Goal: Information Seeking & Learning: Learn about a topic

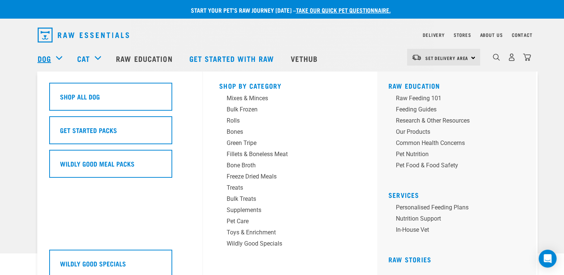
click at [46, 60] on link "Dog" at bounding box center [44, 58] width 13 height 11
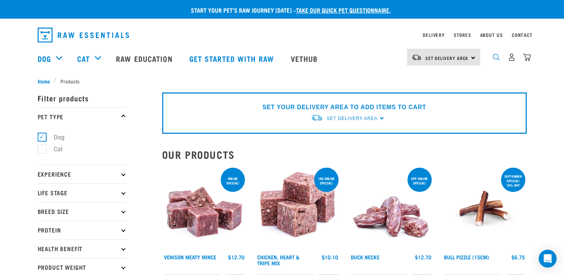
click at [498, 61] on img "dropdown navigation" at bounding box center [496, 57] width 7 height 7
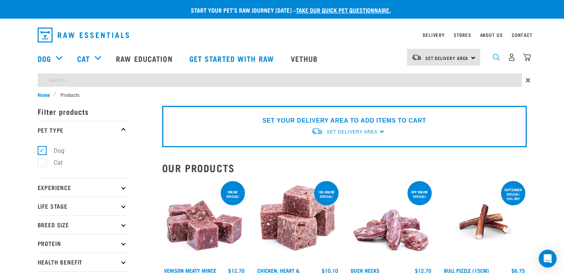
click at [495, 59] on img "dropdown navigation" at bounding box center [496, 57] width 7 height 7
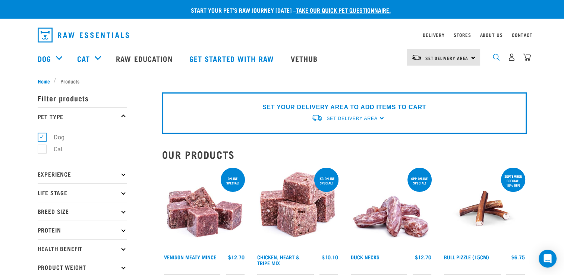
click at [495, 59] on img "dropdown navigation" at bounding box center [496, 57] width 7 height 7
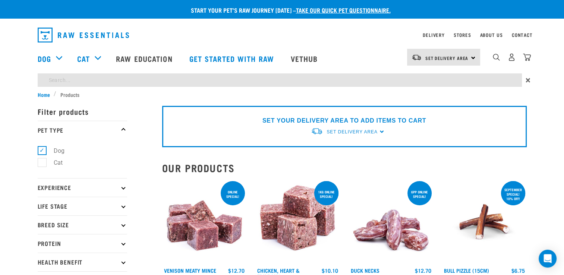
click at [314, 82] on input "search" at bounding box center [280, 79] width 484 height 13
type input "turky"
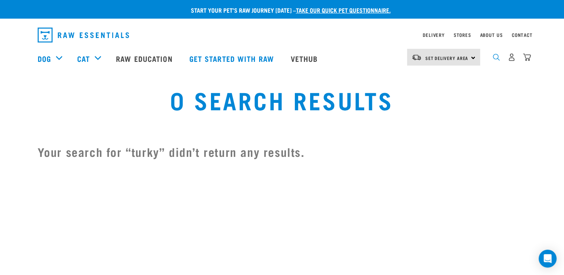
click at [495, 61] on img "dropdown navigation" at bounding box center [496, 57] width 7 height 7
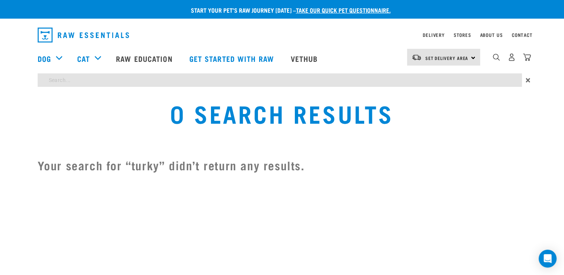
click at [382, 75] on input "search" at bounding box center [280, 79] width 484 height 13
type input "Turkey"
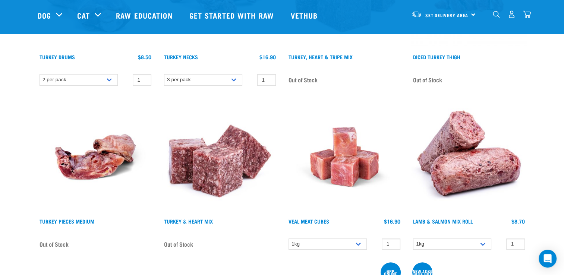
scroll to position [179, 0]
click at [222, 187] on img at bounding box center [220, 157] width 116 height 116
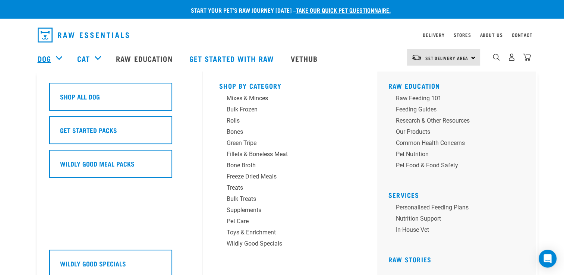
click at [44, 54] on link "Dog" at bounding box center [44, 58] width 13 height 11
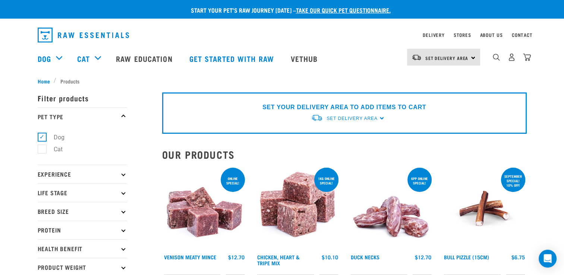
click at [70, 195] on p "Life Stage" at bounding box center [82, 192] width 89 height 19
click at [42, 240] on label "Puppy" at bounding box center [58, 237] width 32 height 9
click at [41, 239] on input "Puppy" at bounding box center [40, 236] width 5 height 5
checkbox input "true"
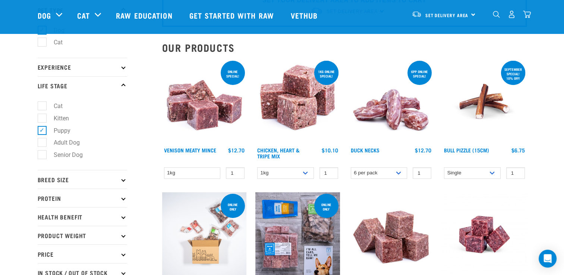
scroll to position [60, 0]
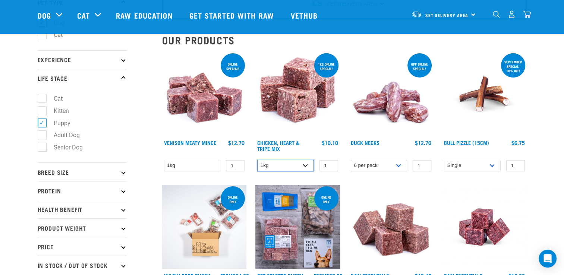
click at [306, 164] on select "1kg 3kg" at bounding box center [285, 166] width 57 height 12
click at [292, 120] on img at bounding box center [297, 94] width 85 height 85
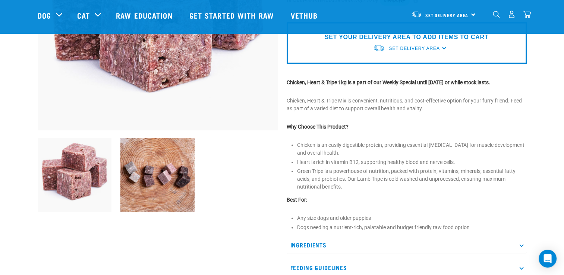
scroll to position [179, 0]
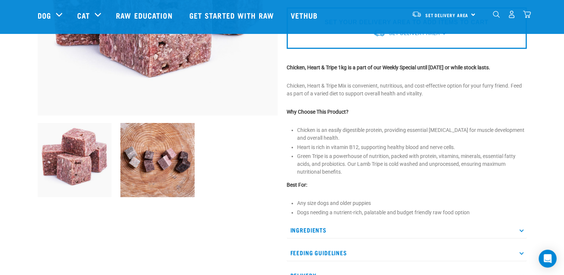
click at [332, 233] on p "Ingredients" at bounding box center [407, 230] width 240 height 17
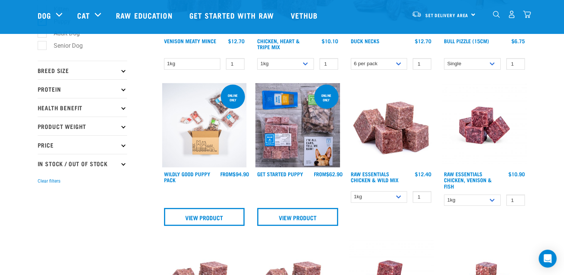
scroll to position [168, 0]
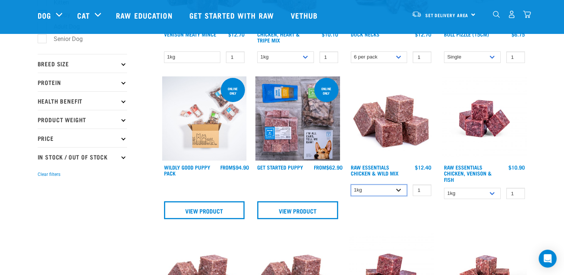
click at [401, 187] on select "1kg 3kg Bulk (10kg)" at bounding box center [379, 190] width 57 height 12
select select "731"
click at [351, 184] on select "1kg 3kg Bulk (10kg)" at bounding box center [379, 190] width 57 height 12
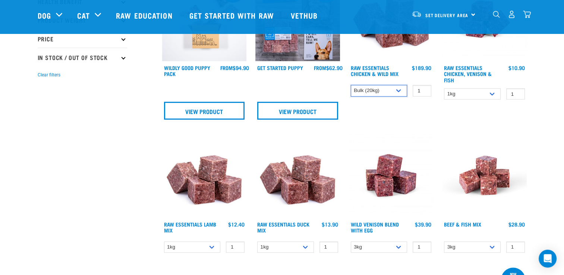
scroll to position [272, 0]
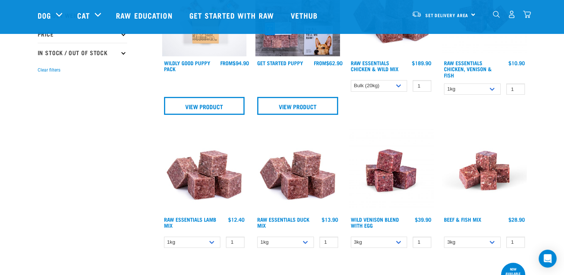
click at [310, 186] on img at bounding box center [297, 170] width 85 height 85
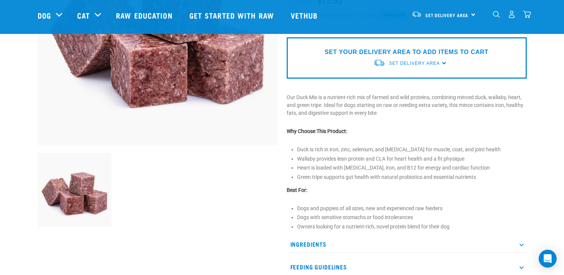
scroll to position [164, 0]
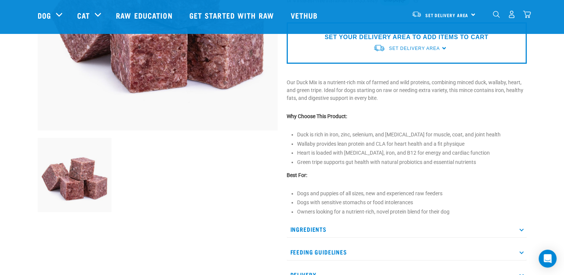
click at [374, 230] on p "Ingredients" at bounding box center [407, 229] width 240 height 17
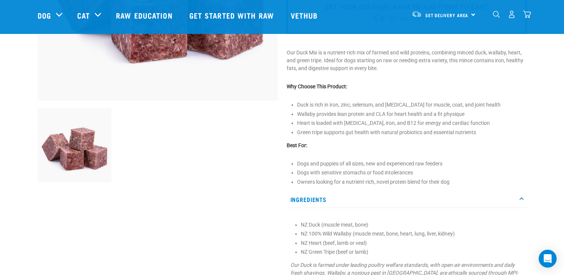
scroll to position [0, 0]
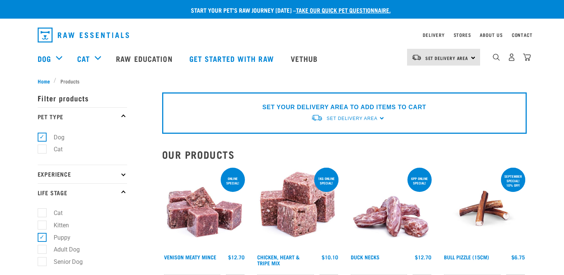
select select "731"
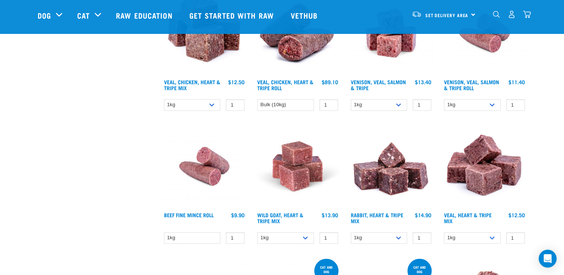
scroll to position [813, 0]
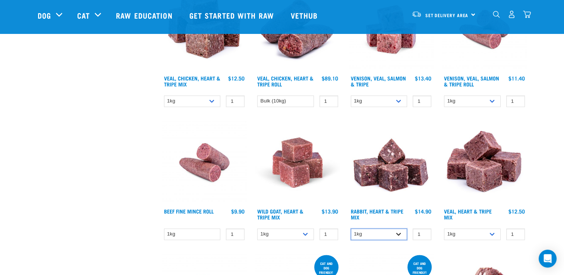
click at [399, 232] on select "1kg 3kg" at bounding box center [379, 234] width 57 height 12
select select "706"
click at [351, 228] on select "1kg 3kg" at bounding box center [379, 234] width 57 height 12
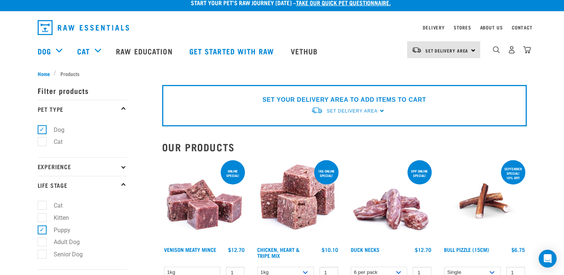
scroll to position [0, 0]
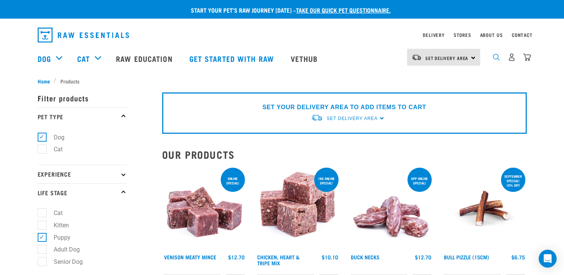
click at [496, 61] on img "dropdown navigation" at bounding box center [496, 57] width 7 height 7
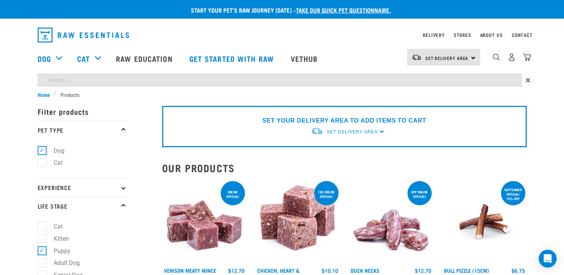
click at [263, 82] on input "search" at bounding box center [280, 79] width 484 height 13
type input "tripe"
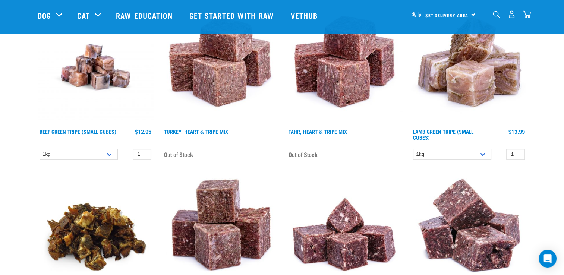
scroll to position [283, 0]
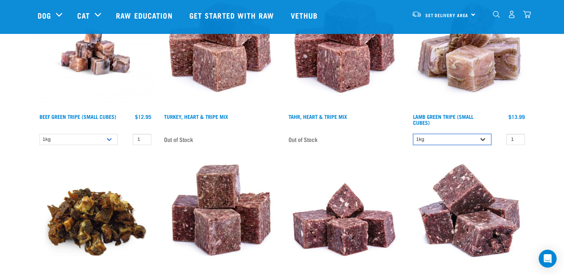
click at [482, 142] on select "1kg 3kg" at bounding box center [452, 140] width 78 height 12
select select "344959"
click at [413, 134] on select "1kg 3kg" at bounding box center [452, 140] width 78 height 12
click at [472, 159] on img at bounding box center [469, 216] width 116 height 116
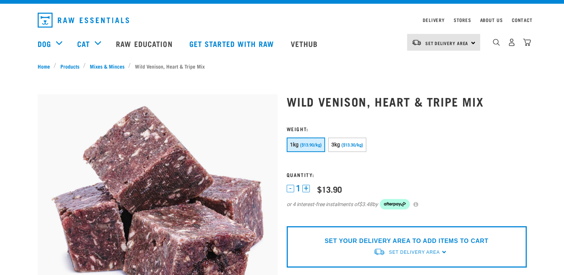
scroll to position [15, 0]
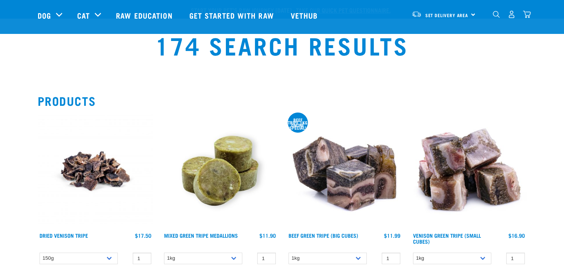
select select "344959"
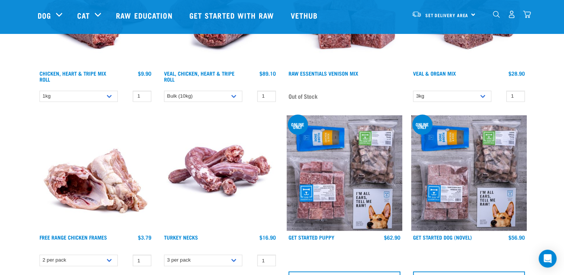
scroll to position [1182, 0]
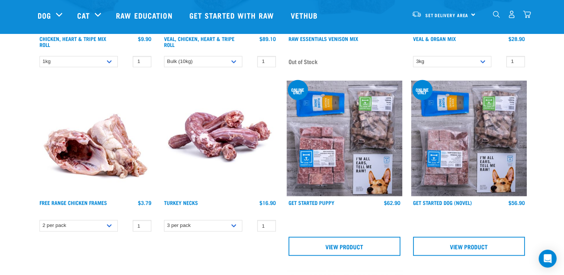
click at [328, 156] on img at bounding box center [345, 139] width 116 height 116
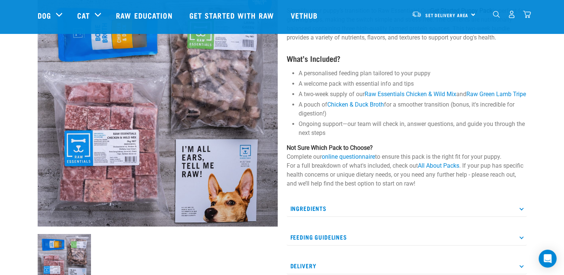
scroll to position [109, 0]
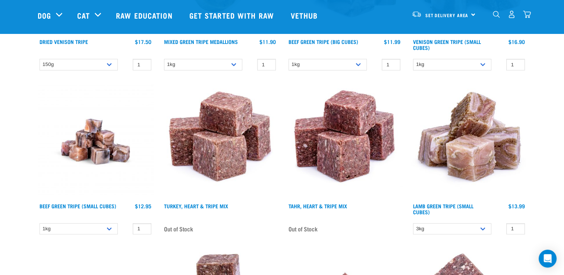
scroll to position [209, 0]
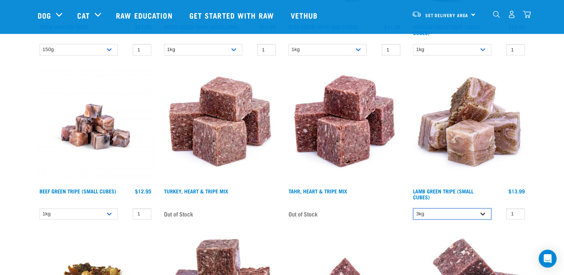
click at [482, 211] on select "1kg 3kg" at bounding box center [452, 214] width 78 height 12
click at [413, 208] on select "1kg 3kg" at bounding box center [452, 214] width 78 height 12
click at [485, 214] on select "1kg 3kg" at bounding box center [452, 214] width 78 height 12
click at [413, 208] on select "1kg 3kg" at bounding box center [452, 214] width 78 height 12
click at [483, 213] on select "1kg 3kg" at bounding box center [452, 214] width 78 height 12
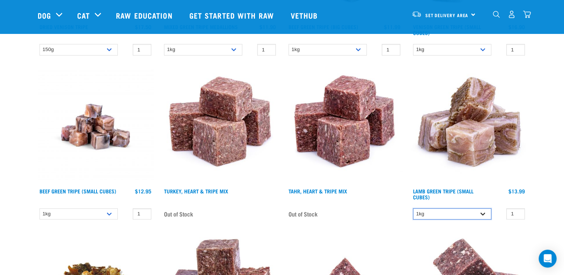
select select "344959"
click at [413, 208] on select "1kg 3kg" at bounding box center [452, 214] width 78 height 12
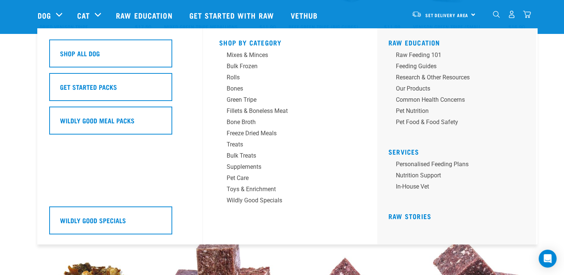
click at [53, 15] on div "Dog" at bounding box center [54, 15] width 32 height 30
click at [43, 15] on link "Dog" at bounding box center [44, 15] width 13 height 11
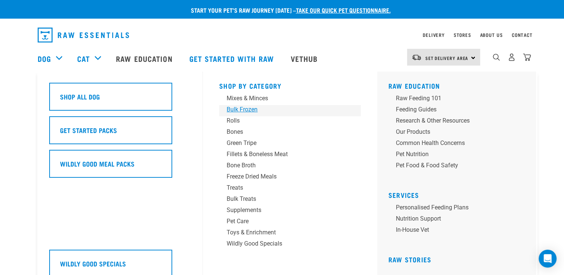
click at [256, 108] on div "Bulk Frozen" at bounding box center [285, 109] width 116 height 9
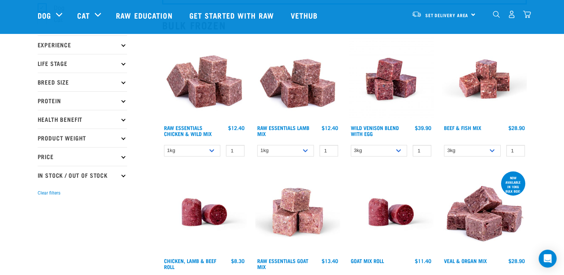
scroll to position [89, 0]
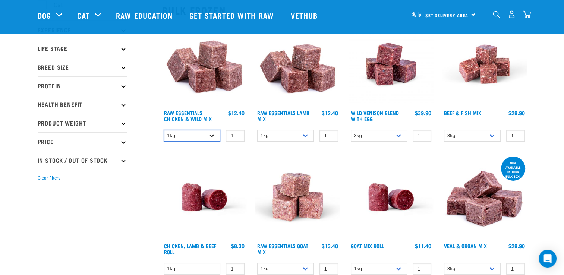
click at [209, 136] on select "1kg 3kg Bulk (10kg)" at bounding box center [192, 136] width 57 height 12
select select "731"
click at [164, 130] on select "1kg 3kg Bulk (10kg)" at bounding box center [192, 136] width 57 height 12
click at [188, 117] on link "Raw Essentials Chicken & Wild Mix" at bounding box center [188, 115] width 48 height 9
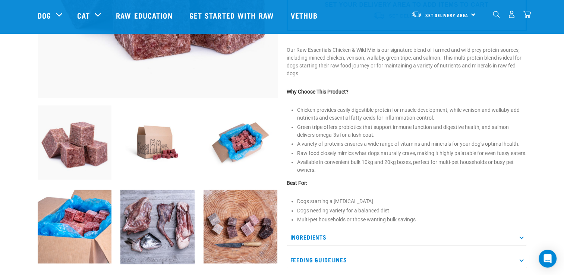
scroll to position [203, 0]
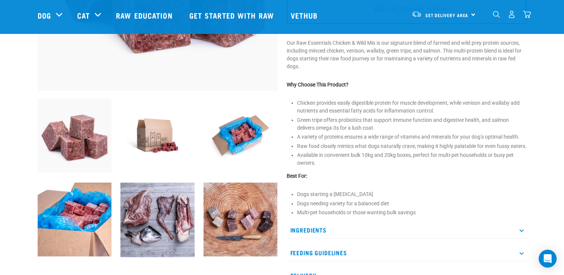
click at [439, 236] on p "Ingredients" at bounding box center [407, 230] width 240 height 17
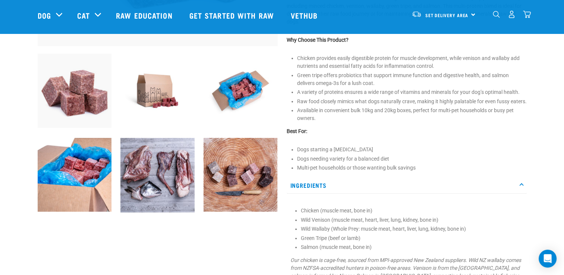
scroll to position [263, 0]
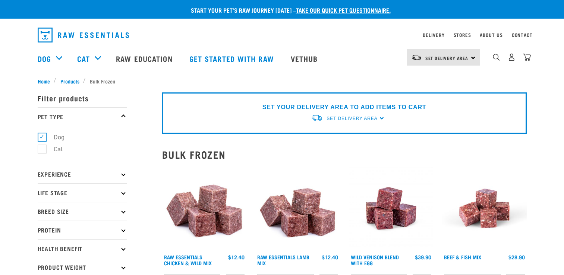
select select "731"
click at [498, 61] on img "dropdown navigation" at bounding box center [496, 57] width 7 height 7
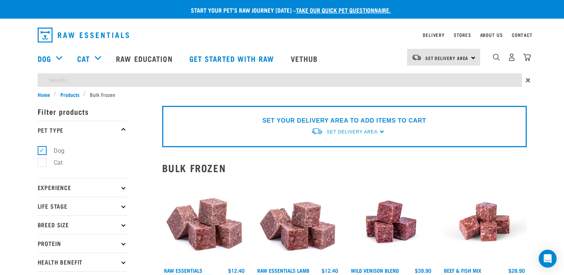
click at [288, 81] on input "search" at bounding box center [280, 79] width 484 height 13
type input "tripe"
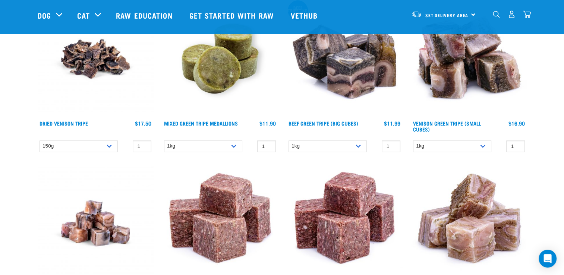
scroll to position [119, 0]
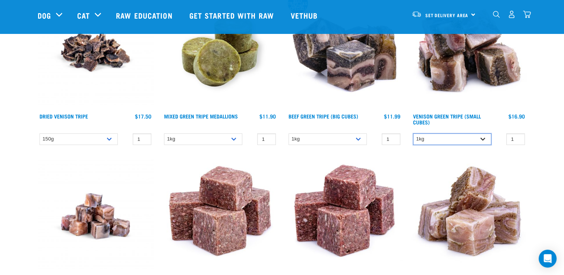
click at [488, 139] on select "1kg" at bounding box center [452, 139] width 78 height 12
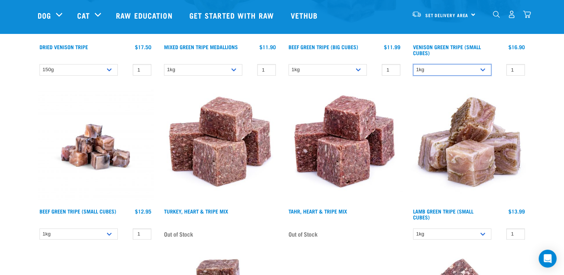
scroll to position [194, 0]
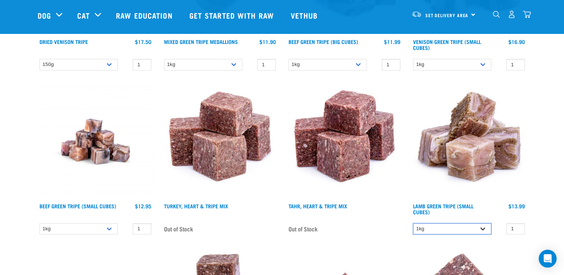
click at [480, 225] on select "1kg 3kg" at bounding box center [452, 229] width 78 height 12
select select "344959"
click at [413, 223] on select "1kg 3kg" at bounding box center [452, 229] width 78 height 12
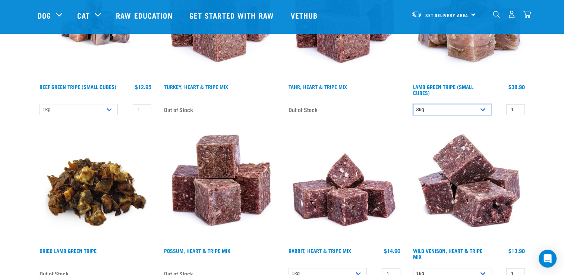
scroll to position [347, 0]
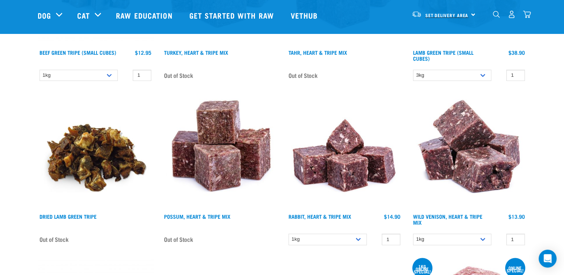
click at [452, 14] on span "Set Delivery Area" at bounding box center [446, 15] width 43 height 3
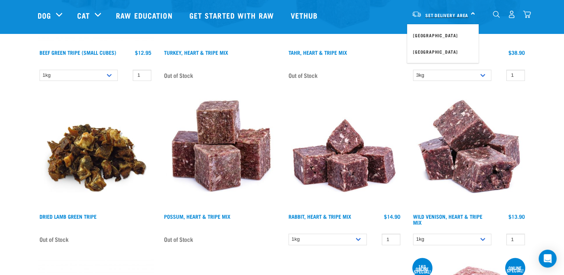
click at [452, 14] on span "Set Delivery Area" at bounding box center [446, 15] width 43 height 3
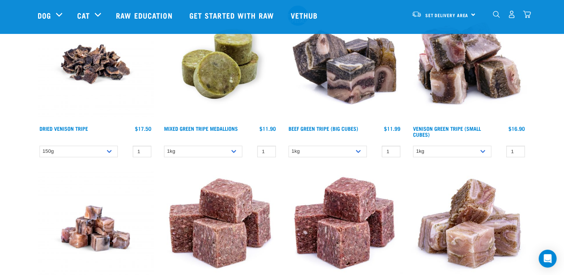
scroll to position [0, 0]
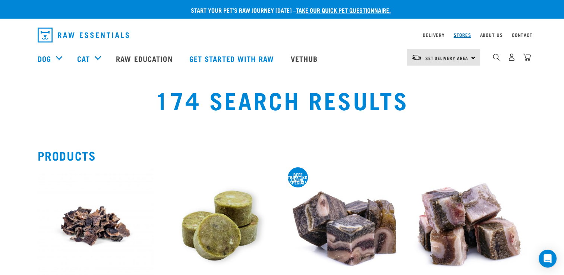
click at [466, 34] on link "Stores" at bounding box center [463, 35] width 18 height 3
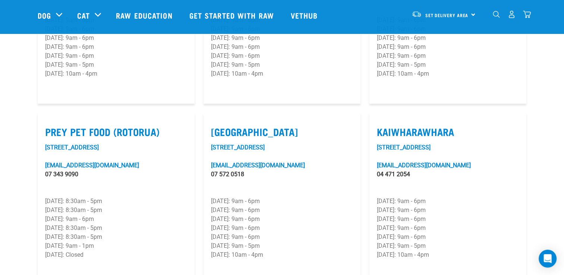
scroll to position [884, 0]
